Goal: Information Seeking & Learning: Learn about a topic

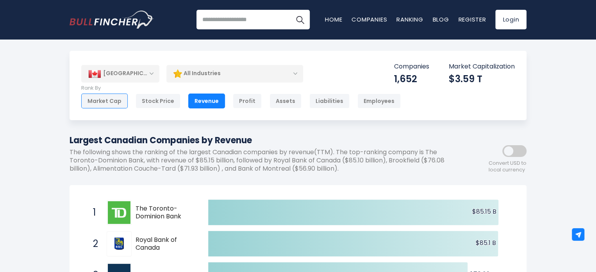
click at [109, 99] on div "Market Cap" at bounding box center [104, 100] width 47 height 15
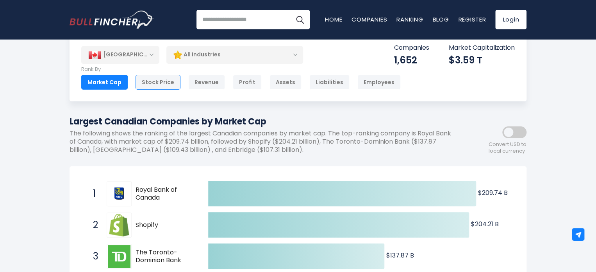
click at [150, 87] on div "Stock Price" at bounding box center [158, 82] width 45 height 15
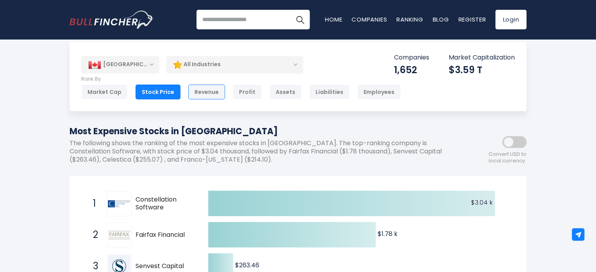
click at [202, 90] on div "Revenue" at bounding box center [206, 91] width 37 height 15
